Goal: Find specific page/section

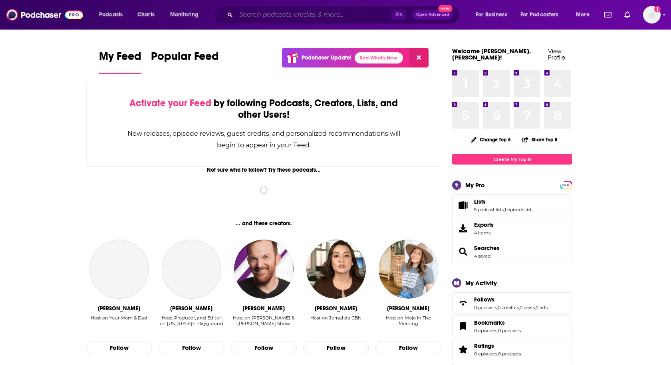
click at [274, 18] on input "Search podcasts, credits, & more..." at bounding box center [313, 14] width 155 height 13
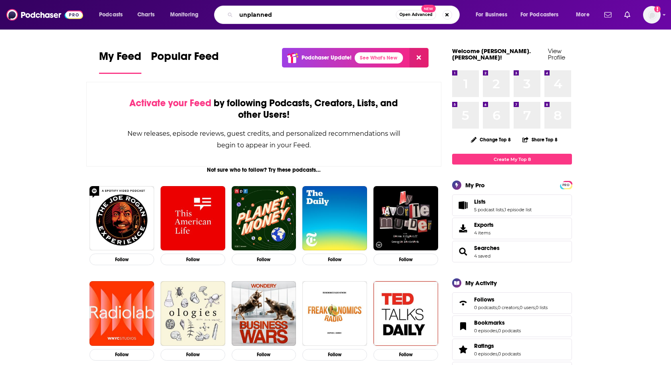
type input "unplanned"
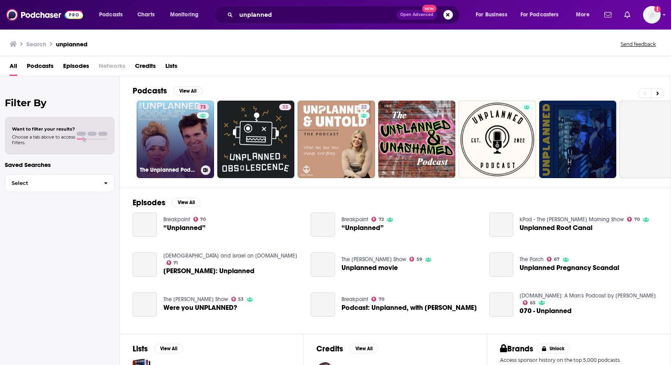
click at [168, 134] on link "73 The Unplanned Podcast with Matt & Abby" at bounding box center [175, 139] width 77 height 77
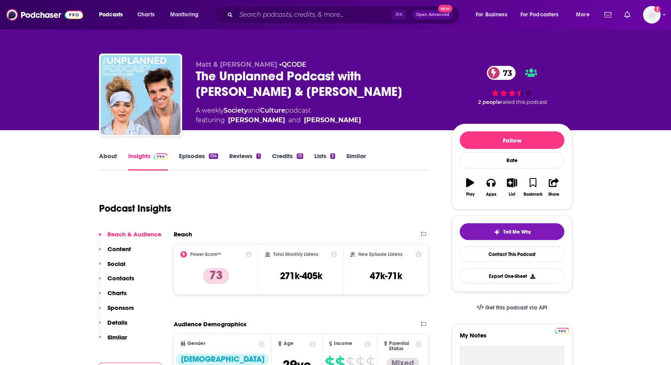
click at [111, 275] on p "Contacts" at bounding box center [120, 278] width 27 height 8
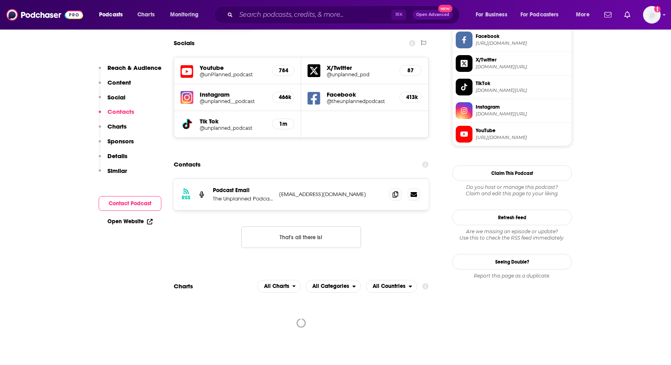
scroll to position [700, 0]
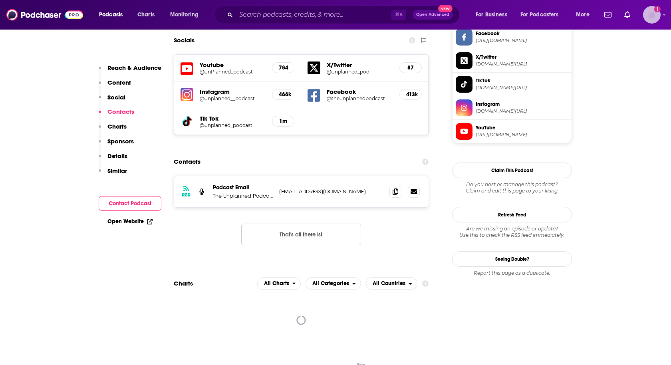
click at [653, 13] on img "Logged in as heidi.egloff" at bounding box center [652, 15] width 18 height 18
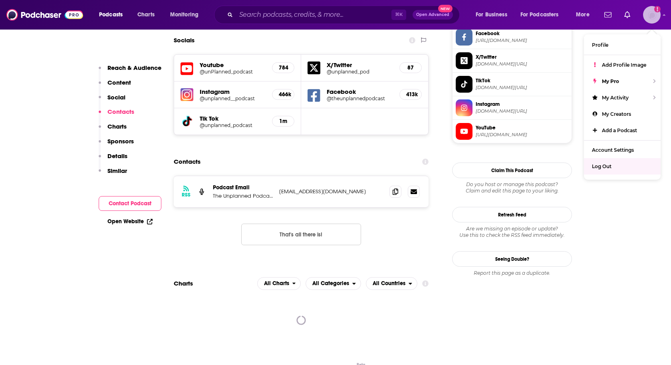
click at [601, 167] on span "Log Out" at bounding box center [602, 166] width 20 height 6
